Goal: Transaction & Acquisition: Purchase product/service

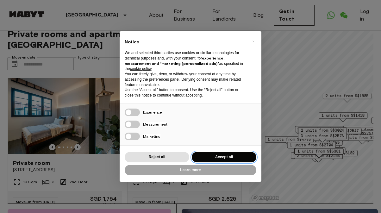
click at [209, 155] on button "Accept all" at bounding box center [224, 157] width 65 height 10
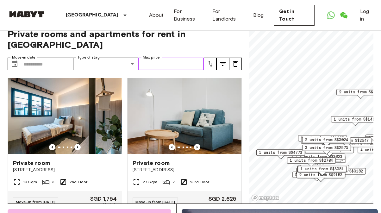
click at [150, 58] on input "Max price" at bounding box center [170, 64] width 65 height 13
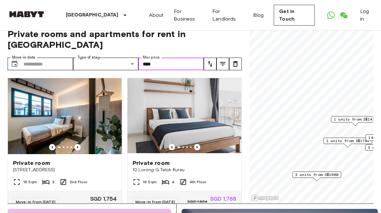
type input "****"
click at [124, 73] on div "Private room [GEOGRAPHIC_DATA] Telok Kurau 19 Sqm 4 4th Floor Move-in from [DAT…" at bounding box center [182, 143] width 120 height 140
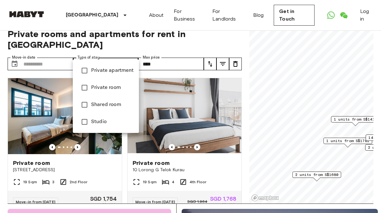
click at [107, 123] on span "Studio" at bounding box center [112, 122] width 43 height 8
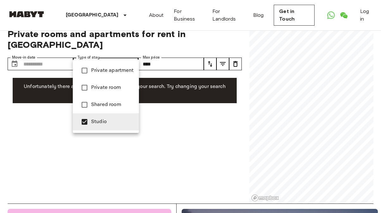
click at [110, 88] on span "Private room" at bounding box center [112, 88] width 43 height 8
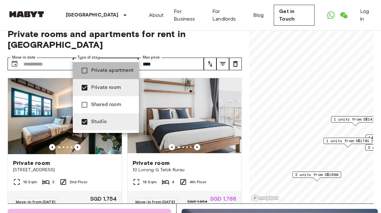
click at [108, 70] on span "Private apartment" at bounding box center [112, 71] width 43 height 8
type input "**********"
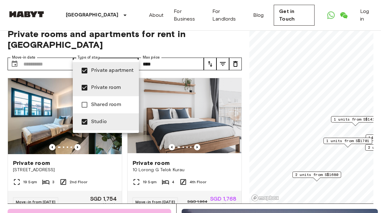
click at [64, 58] on div at bounding box center [190, 106] width 381 height 213
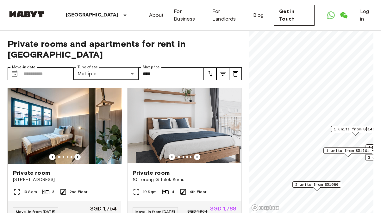
click at [77, 154] on icon "Previous image" at bounding box center [77, 157] width 6 height 6
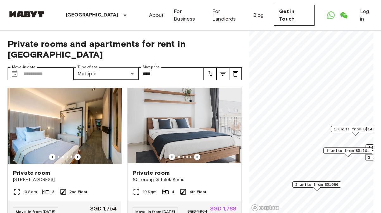
click at [77, 154] on icon "Previous image" at bounding box center [77, 157] width 6 height 6
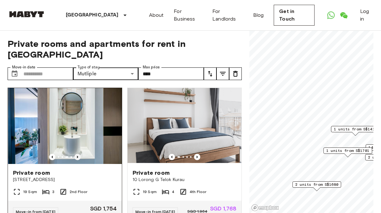
click at [77, 154] on icon "Previous image" at bounding box center [77, 157] width 6 height 6
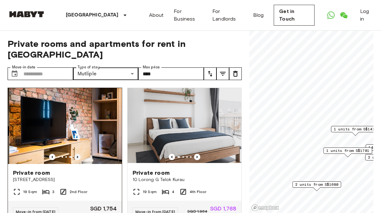
click at [77, 154] on icon "Previous image" at bounding box center [77, 157] width 6 height 6
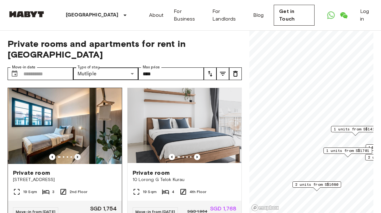
click at [77, 154] on icon "Previous image" at bounding box center [77, 157] width 6 height 6
